Goal: Task Accomplishment & Management: Use online tool/utility

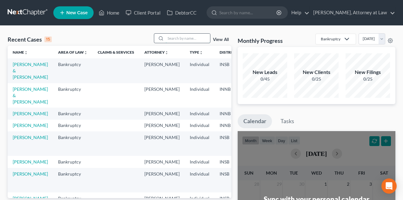
click at [176, 37] on input "search" at bounding box center [187, 38] width 44 height 9
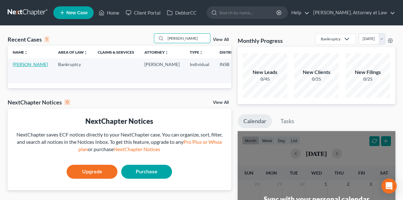
type input "[PERSON_NAME]"
click at [16, 63] on link "[PERSON_NAME]" at bounding box center [30, 63] width 35 height 5
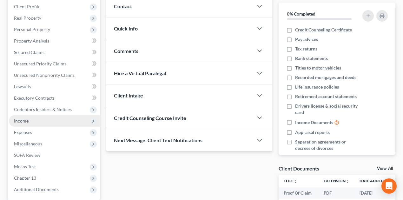
scroll to position [63, 0]
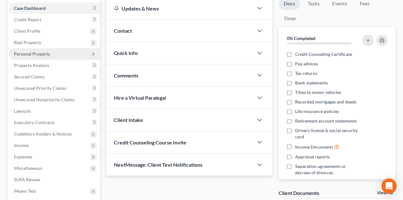
click at [46, 55] on span "Personal Property" at bounding box center [32, 53] width 36 height 5
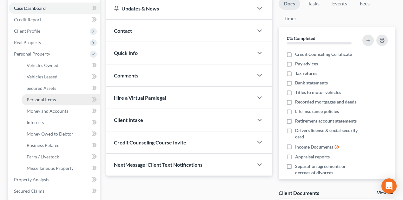
click at [44, 98] on span "Personal Items" at bounding box center [41, 99] width 29 height 5
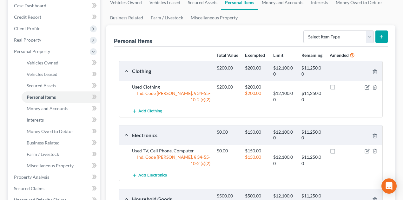
scroll to position [84, 0]
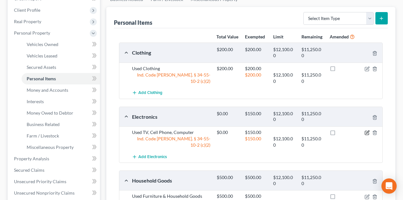
click at [366, 133] on icon "button" at bounding box center [367, 132] width 3 height 3
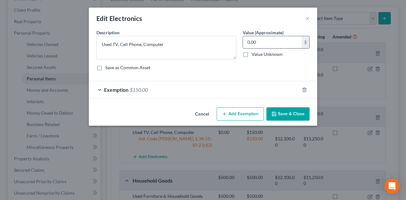
click at [245, 41] on input "0.00" at bounding box center [272, 42] width 59 height 12
type input "150.00"
click at [287, 113] on button "Save & Close" at bounding box center [287, 113] width 43 height 13
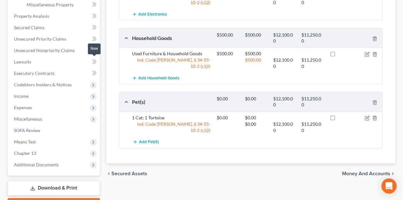
scroll to position [232, 0]
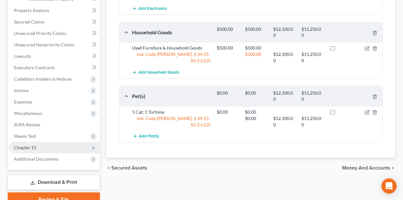
click at [47, 149] on span "Chapter 13" at bounding box center [54, 147] width 91 height 11
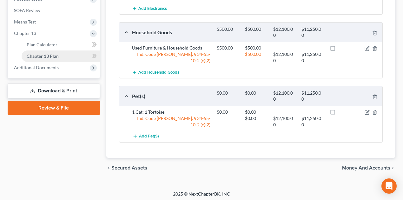
click at [51, 55] on span "Chapter 13 Plan" at bounding box center [43, 55] width 32 height 5
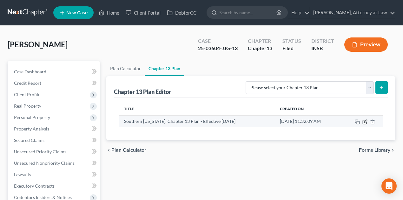
click at [364, 120] on icon "button" at bounding box center [365, 120] width 3 height 3
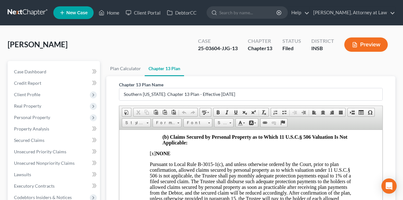
scroll to position [1141, 0]
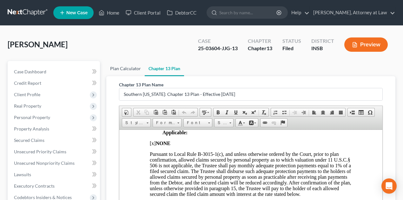
click at [126, 65] on link "Plan Calculator" at bounding box center [125, 68] width 38 height 15
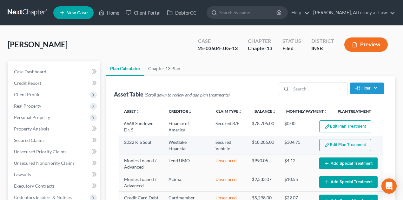
click at [339, 144] on button "Edit Plan Treatment" at bounding box center [345, 145] width 52 height 12
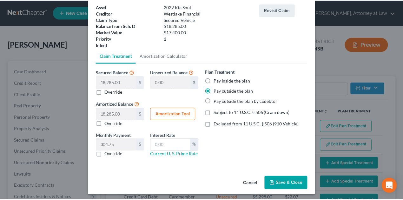
scroll to position [40, 0]
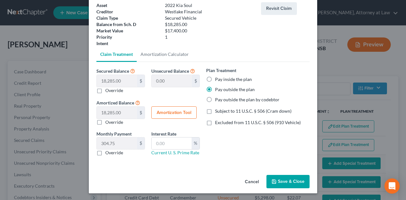
click at [294, 178] on button "Save & Close" at bounding box center [287, 181] width 43 height 13
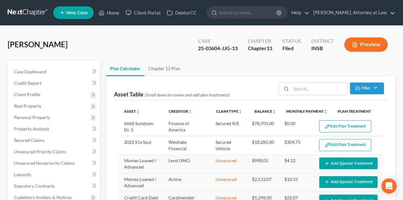
scroll to position [106, 0]
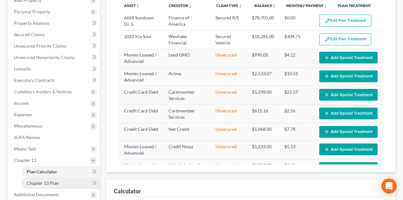
click at [76, 179] on link "Chapter 13 Plan" at bounding box center [61, 182] width 78 height 11
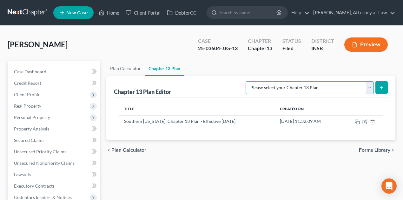
click at [369, 87] on select "Please select your Chapter 13 Plan National Form Plan - Official Form 113 South…" at bounding box center [309, 87] width 128 height 13
select select "4"
click at [252, 81] on select "Please select your Chapter 13 Plan National Form Plan - Official Form 113 South…" at bounding box center [309, 87] width 128 height 13
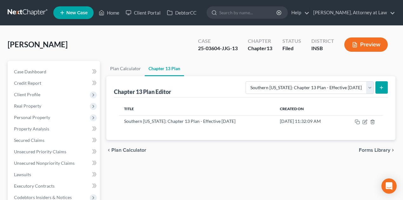
click at [380, 85] on icon "submit" at bounding box center [380, 87] width 5 height 5
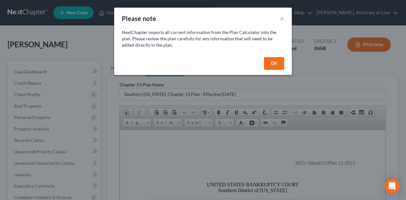
click at [269, 61] on button "OK" at bounding box center [274, 63] width 20 height 13
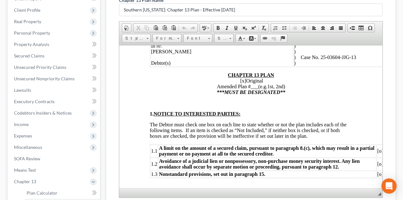
scroll to position [84, 0]
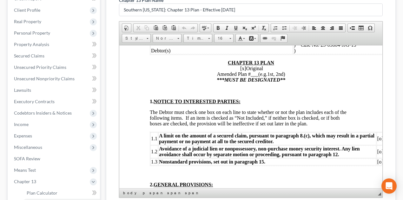
click at [240, 68] on span "[x]" at bounding box center [243, 67] width 6 height 5
click at [253, 73] on span "___" at bounding box center [254, 73] width 8 height 5
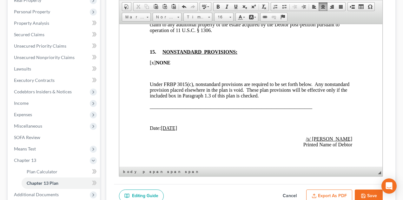
scroll to position [1895, 0]
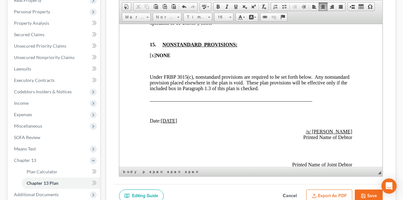
click at [151, 58] on span "[x]" at bounding box center [152, 54] width 6 height 5
click at [305, 91] on p "Under FRBP 3015(c), nonstandard provisions are required to be set forth below. …" at bounding box center [250, 82] width 202 height 17
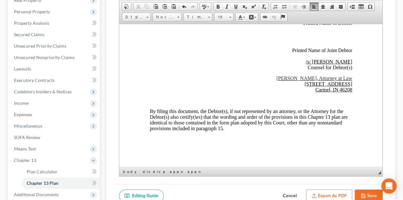
scroll to position [2022, 0]
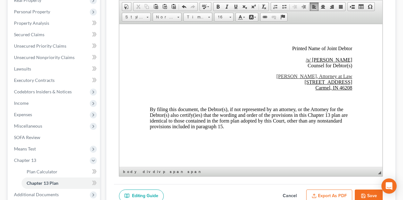
click at [319, 90] on u "Carmel, IN 46208" at bounding box center [333, 87] width 37 height 5
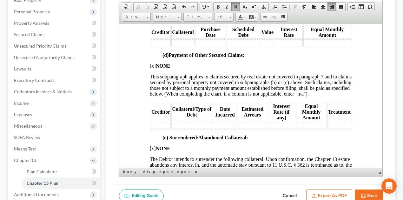
scroll to position [1325, 0]
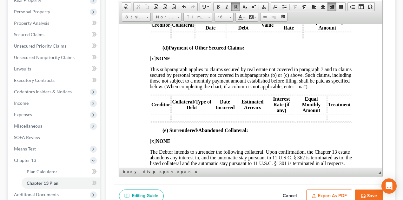
click at [151, 61] on span "[x] NONE" at bounding box center [159, 57] width 21 height 5
click at [161, 121] on td at bounding box center [160, 117] width 20 height 7
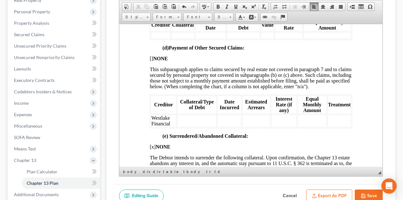
click at [190, 127] on td at bounding box center [197, 120] width 40 height 13
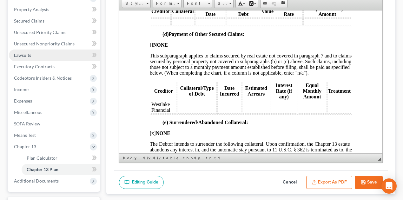
scroll to position [169, 0]
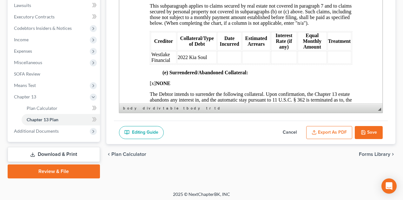
click at [227, 64] on td at bounding box center [229, 57] width 24 height 13
click at [247, 64] on td at bounding box center [256, 57] width 28 height 13
click at [229, 64] on td at bounding box center [229, 57] width 24 height 13
click at [279, 64] on td at bounding box center [283, 57] width 26 height 13
click at [329, 64] on td at bounding box center [339, 57] width 24 height 13
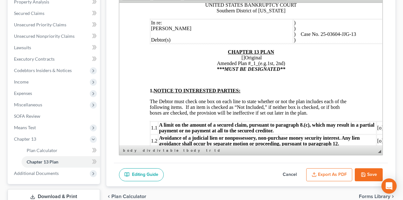
scroll to position [63, 0]
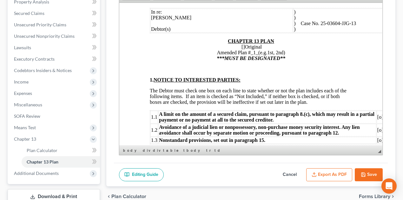
click at [331, 174] on button "Export as PDF" at bounding box center [329, 174] width 46 height 13
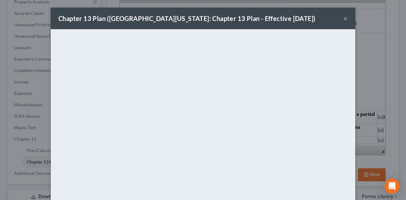
click at [344, 18] on button "×" at bounding box center [345, 19] width 4 height 8
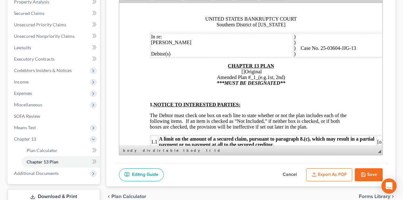
scroll to position [84, 0]
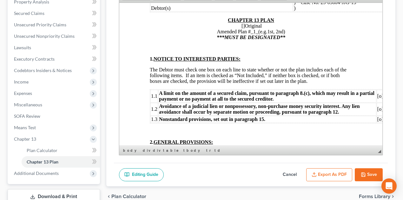
click at [370, 172] on button "Save" at bounding box center [368, 174] width 28 height 13
select select "4"
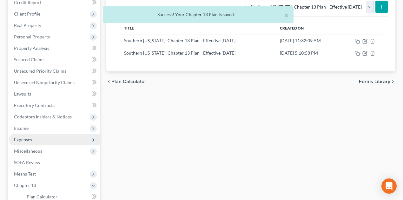
scroll to position [148, 0]
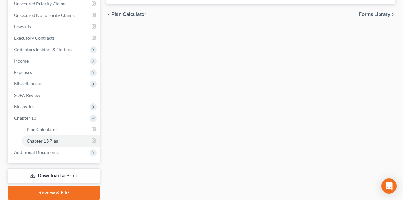
click at [65, 178] on link "Download & Print" at bounding box center [54, 175] width 92 height 15
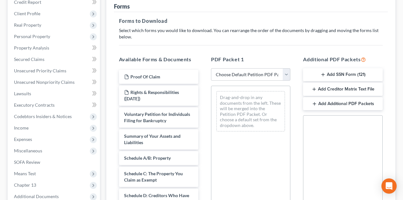
scroll to position [84, 0]
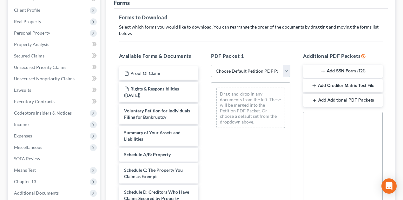
click at [288, 71] on select "Choose Default Petition PDF Packet Complete Bankruptcy Petition (all forms and …" at bounding box center [250, 71] width 79 height 13
select select "2"
click at [211, 65] on select "Choose Default Petition PDF Packet Complete Bankruptcy Petition (all forms and …" at bounding box center [250, 71] width 79 height 13
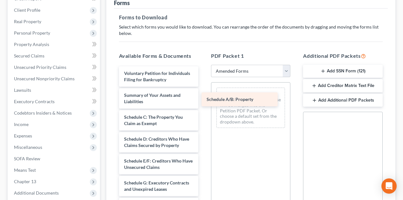
drag, startPoint x: 164, startPoint y: 117, endPoint x: 250, endPoint y: 97, distance: 88.8
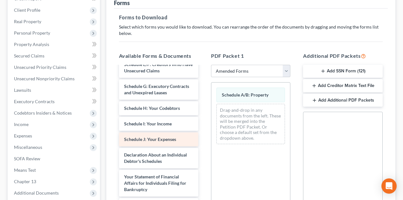
scroll to position [106, 0]
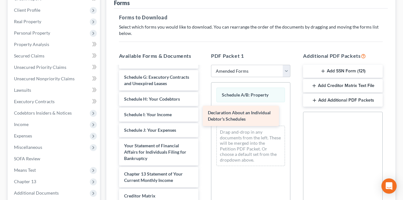
drag, startPoint x: 162, startPoint y: 145, endPoint x: 247, endPoint y: 111, distance: 91.6
click at [203, 111] on div "Declaration About an Individual Debtor's Schedules Voluntary Petition for Indiv…" at bounding box center [158, 114] width 89 height 307
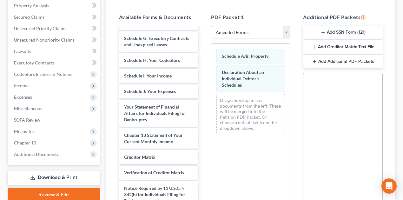
scroll to position [197, 0]
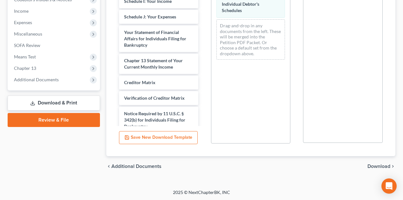
drag, startPoint x: 378, startPoint y: 164, endPoint x: 371, endPoint y: 160, distance: 8.3
click at [377, 164] on span "Download" at bounding box center [378, 166] width 23 height 5
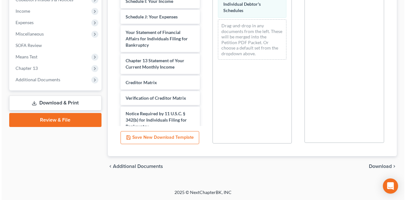
scroll to position [148, 0]
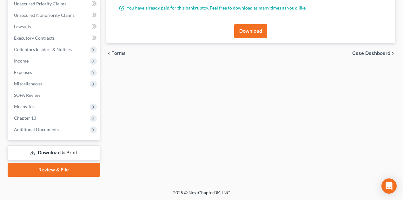
click at [248, 27] on button "Download" at bounding box center [250, 31] width 33 height 14
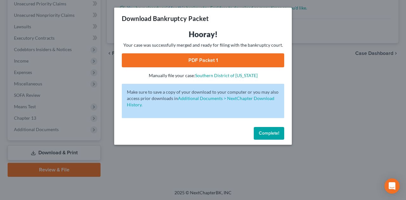
click at [205, 60] on link "PDF Packet 1" at bounding box center [203, 60] width 162 height 14
